Goal: Information Seeking & Learning: Learn about a topic

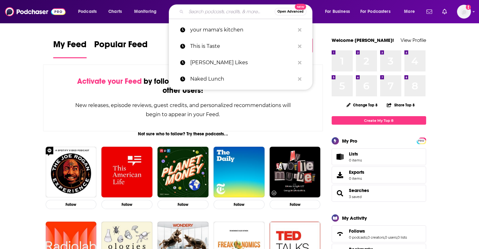
click at [194, 9] on input "Search podcasts, credits, & more..." at bounding box center [230, 12] width 88 height 10
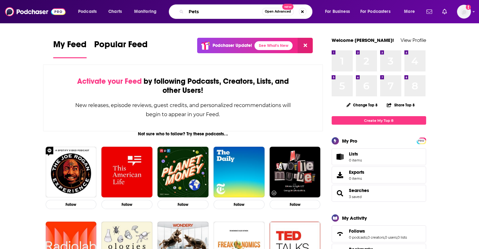
type input "Pets"
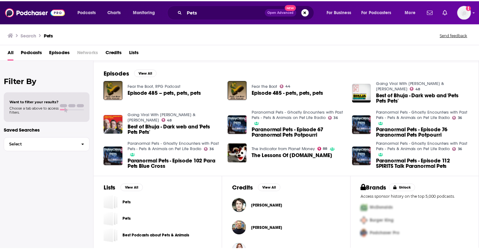
scroll to position [126, 0]
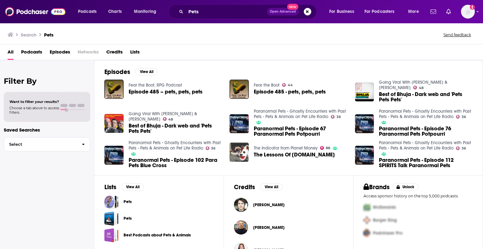
click at [242, 157] on img "The Lessons Of Pets.com" at bounding box center [239, 152] width 19 height 19
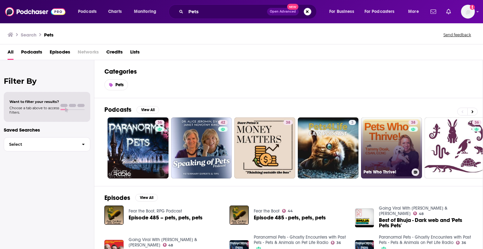
click at [383, 151] on link "38 Pets Who Thrive!" at bounding box center [391, 147] width 61 height 61
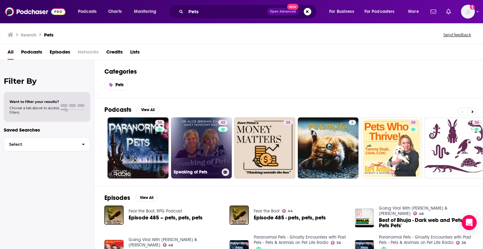
click at [193, 151] on link "42 Speaking of Pets" at bounding box center [201, 147] width 61 height 61
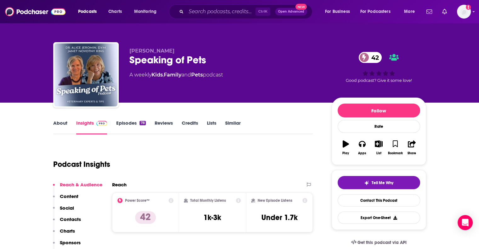
click at [129, 121] on link "Episodes 78" at bounding box center [131, 127] width 30 height 14
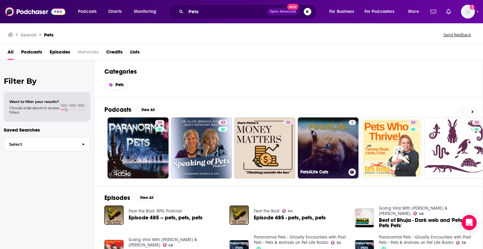
click at [328, 141] on link "3 Pets4Life Cats" at bounding box center [328, 147] width 61 height 61
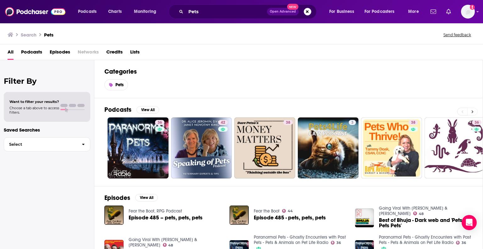
click at [475, 111] on button at bounding box center [473, 112] width 10 height 8
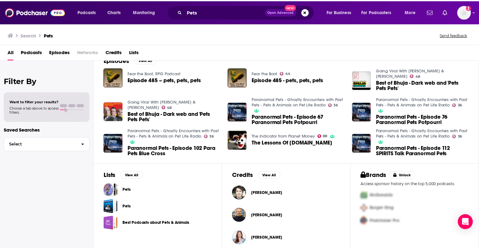
scroll to position [144, 0]
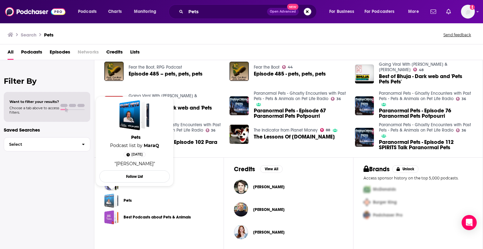
click at [110, 198] on div "Pets" at bounding box center [109, 201] width 10 height 14
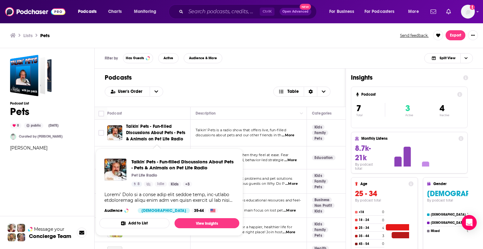
click at [150, 129] on span "Talkin' Pets - Fun-filled Discussions About Pets - Pets & Animals on Pet Life R…" at bounding box center [155, 133] width 59 height 18
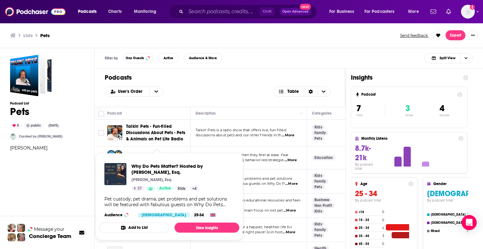
click at [149, 180] on p "[PERSON_NAME], Esq." at bounding box center [152, 179] width 41 height 5
click at [155, 164] on span "Why Do Pets Matter? Hosted by [PERSON_NAME], Esq." at bounding box center [183, 169] width 103 height 12
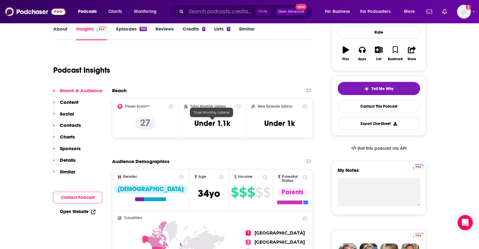
scroll to position [94, 0]
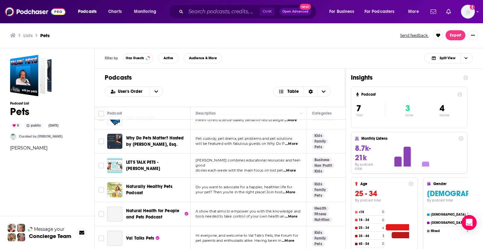
scroll to position [44, 0]
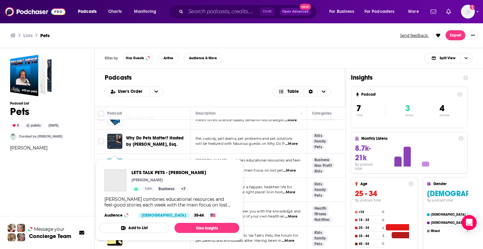
click at [116, 161] on span "LET'S TALK PETS - [PERSON_NAME] [PERSON_NAME] Idle Business + 7 [PERSON_NAME] c…" at bounding box center [169, 199] width 140 height 81
click at [116, 181] on img "LET'S TALK PETS - PATTY GIARRUSSO" at bounding box center [115, 180] width 22 height 22
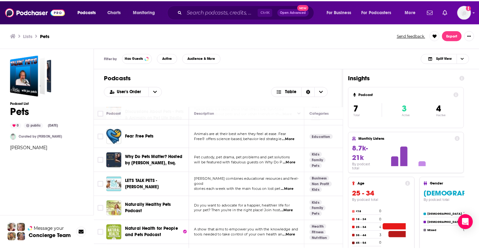
scroll to position [44, 0]
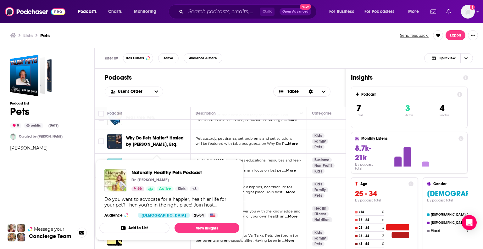
click at [37, 181] on div "Podcast List Pets 0 public [DATE] Curated by [PERSON_NAME]" at bounding box center [47, 178] width 74 height 247
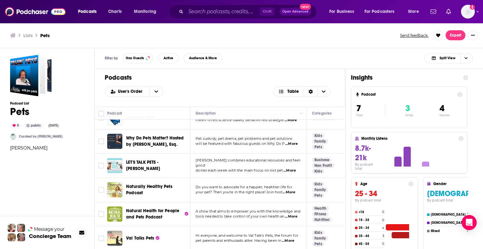
click at [115, 235] on img "Val Talks Pets" at bounding box center [114, 238] width 15 height 15
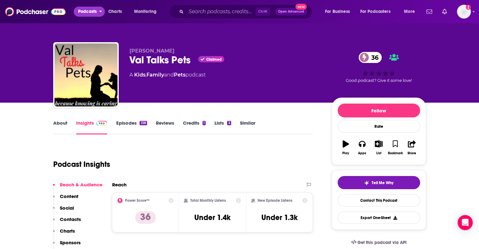
click at [88, 11] on span "Podcasts" at bounding box center [87, 11] width 19 height 9
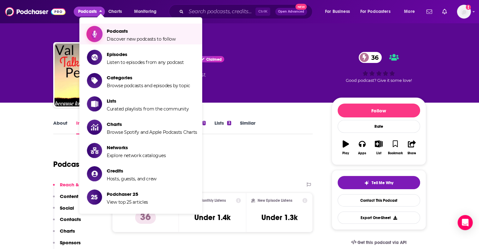
click at [120, 31] on span "Podcasts" at bounding box center [141, 31] width 69 height 6
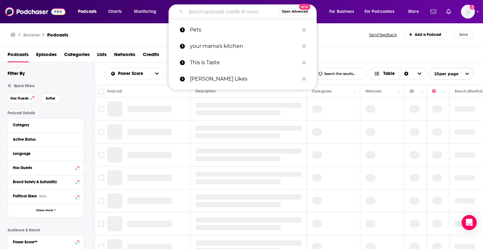
click at [230, 11] on input "Search podcasts, credits, & more..." at bounding box center [232, 12] width 93 height 10
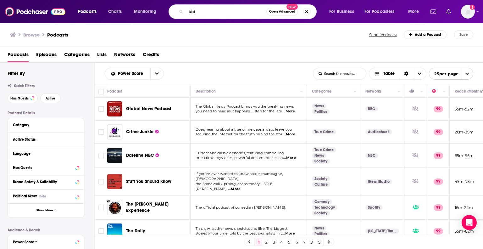
type input "kids"
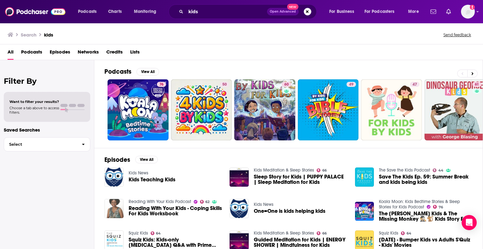
click at [121, 203] on img "Reading With Your Kids - Coping Skills For Kids Worksbook" at bounding box center [113, 208] width 19 height 19
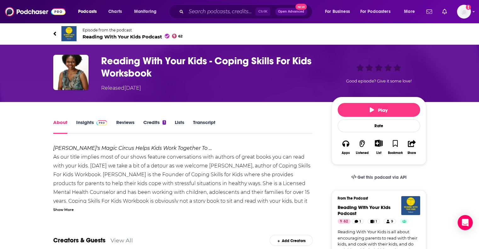
click at [86, 121] on link "Insights" at bounding box center [91, 126] width 31 height 14
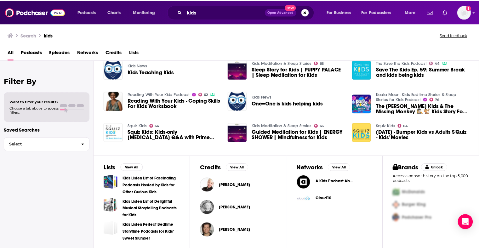
scroll to position [108, 0]
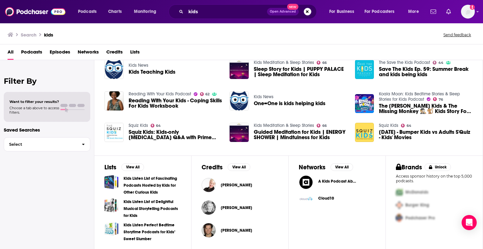
click at [338, 179] on span "A Kids Podcast About" at bounding box center [338, 181] width 41 height 5
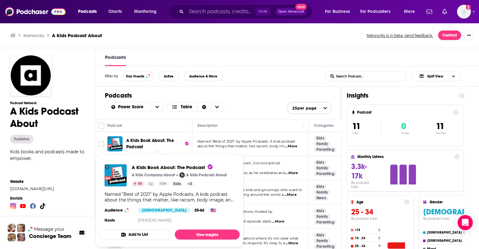
click at [160, 142] on span "A Kids Book About: The Podcast" at bounding box center [150, 144] width 48 height 12
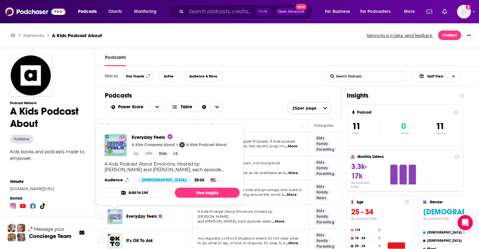
click at [117, 217] on img "Everyday Feels" at bounding box center [114, 216] width 15 height 15
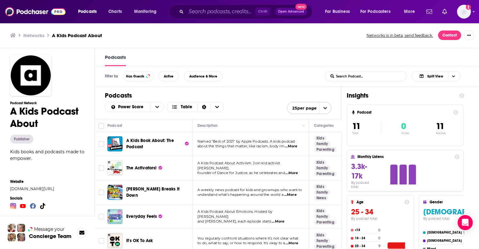
click at [141, 165] on span "The Activators!" at bounding box center [141, 167] width 31 height 5
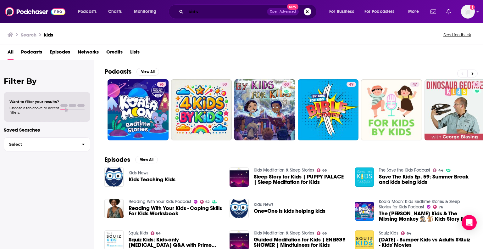
click at [206, 13] on input "kids" at bounding box center [226, 12] width 81 height 10
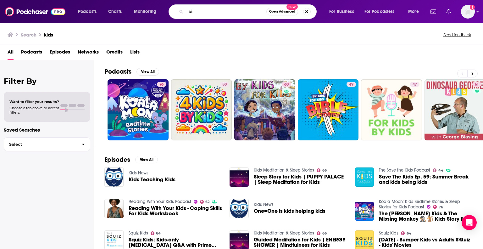
type input "k"
type input "Pets matter"
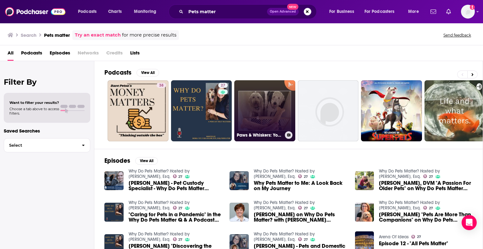
click at [268, 114] on link "Paws & Whiskers: Your Pet’s Second Best Friend" at bounding box center [264, 110] width 61 height 61
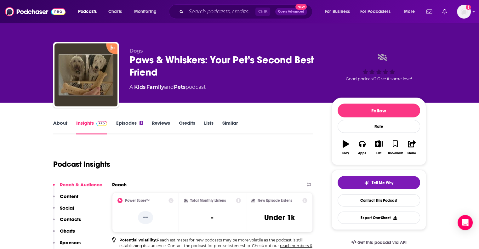
scroll to position [63, 0]
